Goal: Book appointment/travel/reservation

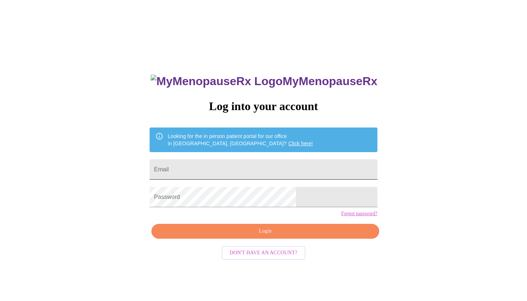
click at [304, 164] on input "Email" at bounding box center [264, 169] width 228 height 20
type input "[EMAIL_ADDRESS][DOMAIN_NAME]"
click at [271, 236] on span "Login" at bounding box center [265, 231] width 211 height 9
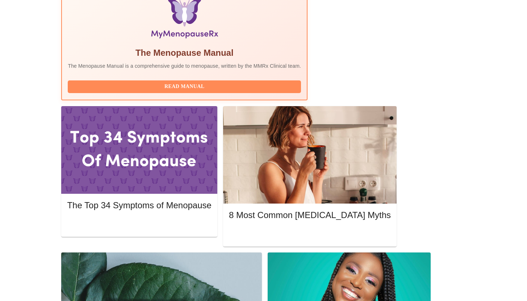
scroll to position [247, 0]
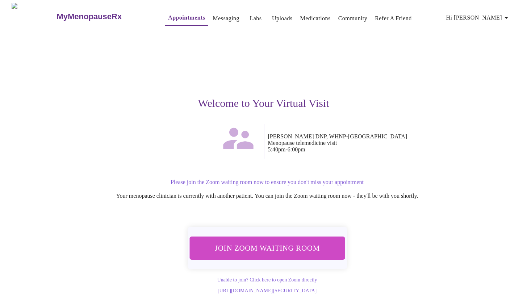
click at [283, 246] on span "Join Zoom Waiting Room" at bounding box center [267, 247] width 136 height 13
